Goal: Transaction & Acquisition: Purchase product/service

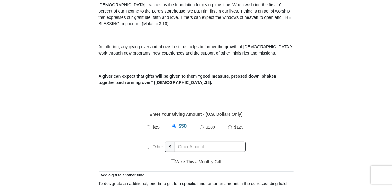
scroll to position [190, 0]
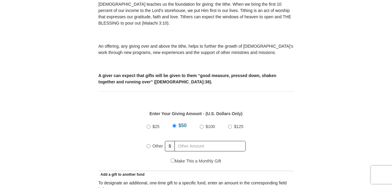
click at [202, 125] on input "$100" at bounding box center [202, 127] width 4 height 4
radio input "true"
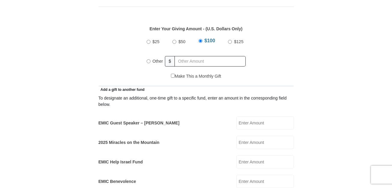
scroll to position [285, 0]
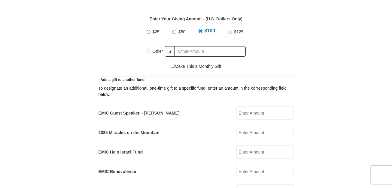
click at [258, 107] on input "EMIC Guest Speaker – [PERSON_NAME]" at bounding box center [264, 113] width 57 height 13
click at [149, 50] on input "Other" at bounding box center [148, 52] width 4 height 4
radio input "true"
click at [149, 49] on input "Other" at bounding box center [148, 51] width 4 height 4
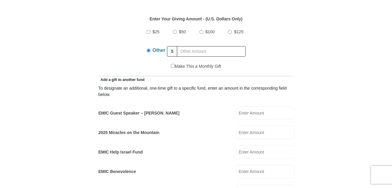
click at [149, 49] on input "Other" at bounding box center [148, 51] width 4 height 4
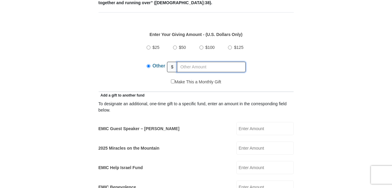
scroll to position [253, 0]
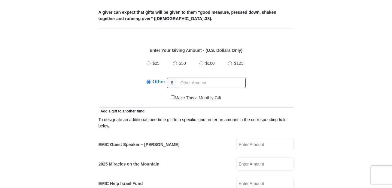
click at [257, 138] on input "EMIC Guest Speaker – [PERSON_NAME]" at bounding box center [264, 144] width 57 height 13
type input "1"
type input "4"
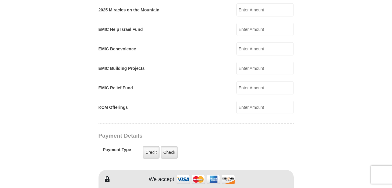
scroll to position [439, 0]
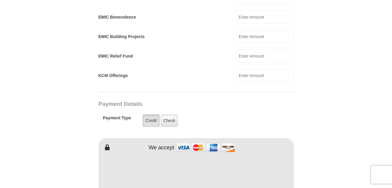
type input "125.00"
click at [148, 115] on label "Credit" at bounding box center [151, 121] width 17 height 12
click at [0, 0] on input "Credit" at bounding box center [0, 0] width 0 height 0
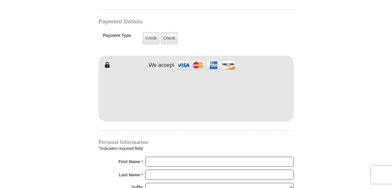
scroll to position [534, 0]
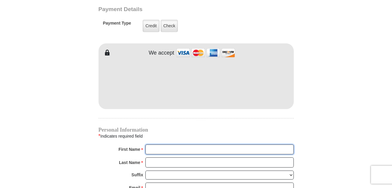
click at [172, 145] on input "First Name *" at bounding box center [219, 150] width 148 height 10
type input "[PERSON_NAME]"
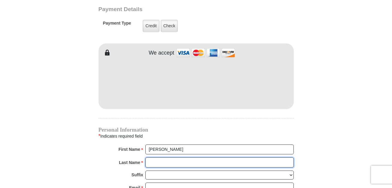
click at [160, 158] on input "Last Name *" at bounding box center [219, 163] width 148 height 10
type input "[PERSON_NAME]"
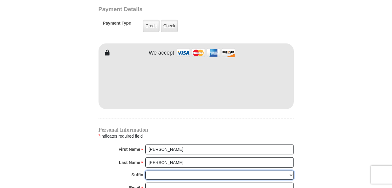
click at [145, 171] on select "[PERSON_NAME] I II III IV V VI" at bounding box center [219, 175] width 148 height 9
click at [157, 183] on input "Email *" at bounding box center [219, 188] width 148 height 10
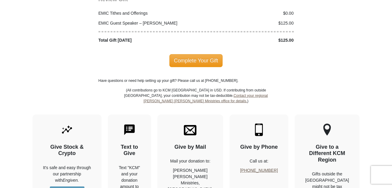
scroll to position [850, 0]
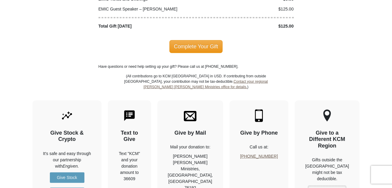
type input "[EMAIL_ADDRESS][DOMAIN_NAME]"
click at [132, 110] on img at bounding box center [129, 116] width 13 height 13
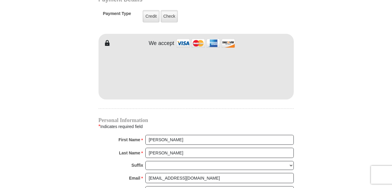
scroll to position [560, 0]
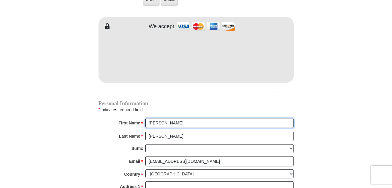
drag, startPoint x: 177, startPoint y: 117, endPoint x: 100, endPoint y: 113, distance: 77.2
click at [145, 118] on input "[PERSON_NAME]" at bounding box center [219, 123] width 148 height 10
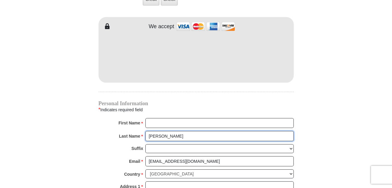
drag, startPoint x: 174, startPoint y: 128, endPoint x: 110, endPoint y: 123, distance: 63.5
click at [145, 131] on input "[PERSON_NAME]" at bounding box center [219, 136] width 148 height 10
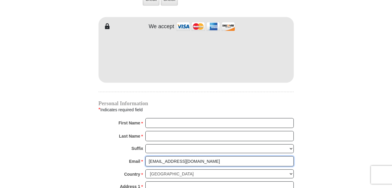
drag, startPoint x: 208, startPoint y: 152, endPoint x: 121, endPoint y: 147, distance: 87.2
click at [145, 156] on input "[EMAIL_ADDRESS][DOMAIN_NAME]" at bounding box center [219, 161] width 148 height 10
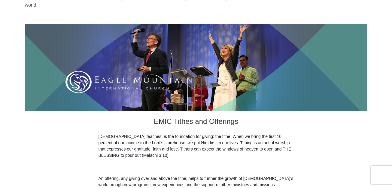
scroll to position [54, 0]
